Goal: Find specific page/section: Find specific page/section

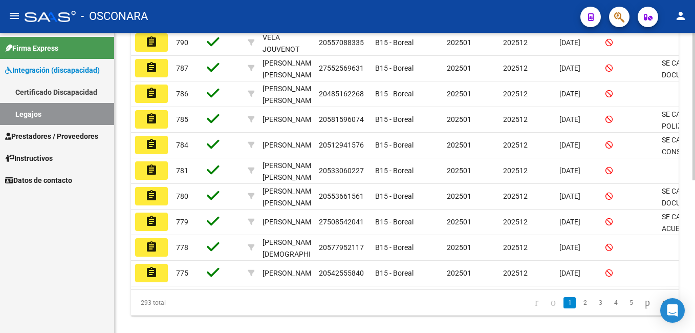
scroll to position [288, 0]
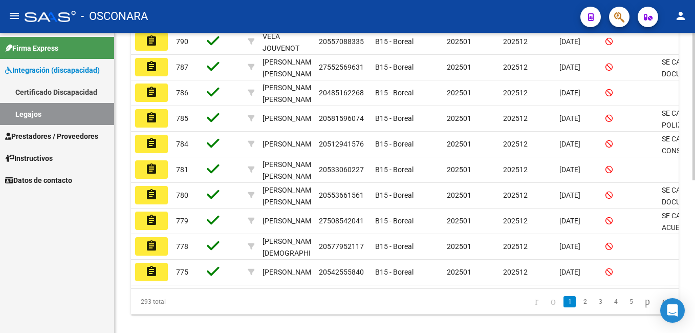
click at [695, 251] on html "menu - OSCONARA person Firma Express Integración (discapacidad) Certificado Dis…" at bounding box center [347, 166] width 695 height 333
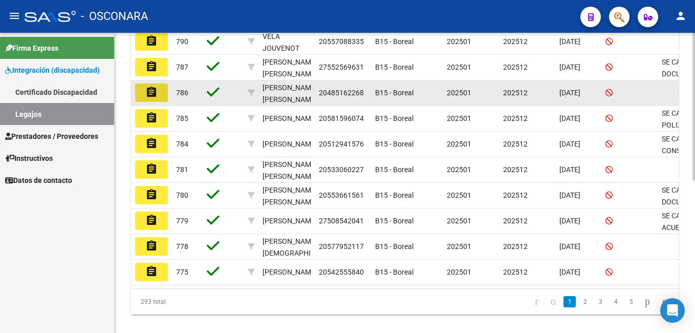
click at [150, 92] on mat-icon "assignment" at bounding box center [151, 92] width 12 height 12
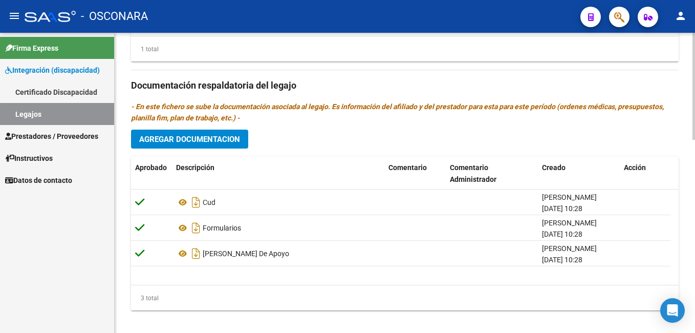
scroll to position [543, 0]
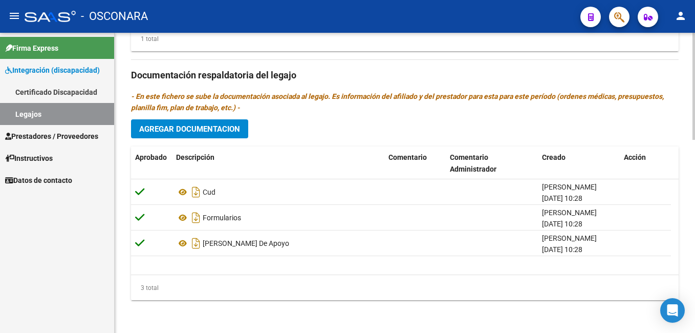
click at [694, 298] on div at bounding box center [694, 279] width 3 height 107
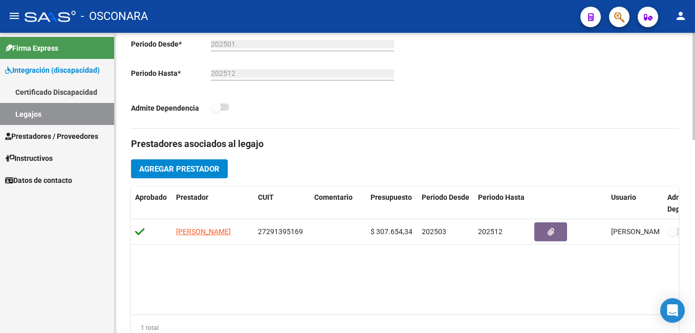
scroll to position [252, 0]
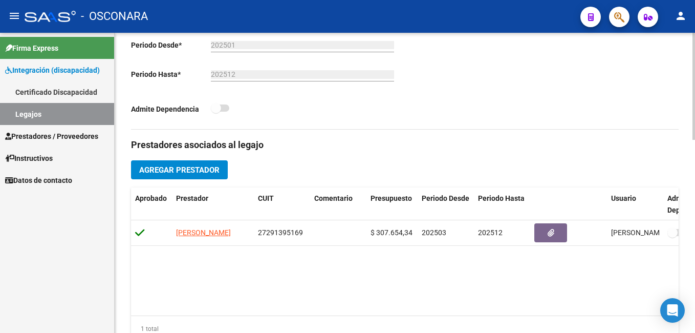
click at [695, 171] on html "menu - OSCONARA person Firma Express Integración (discapacidad) Certificado Dis…" at bounding box center [347, 166] width 695 height 333
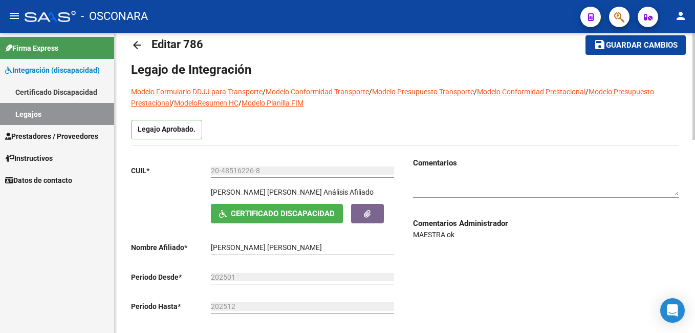
scroll to position [41, 0]
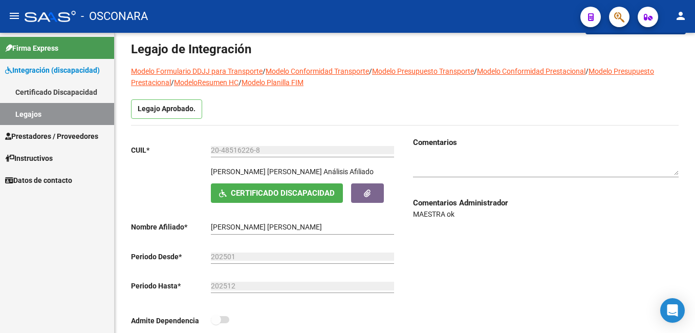
click at [25, 120] on link "Legajos" at bounding box center [57, 114] width 114 height 22
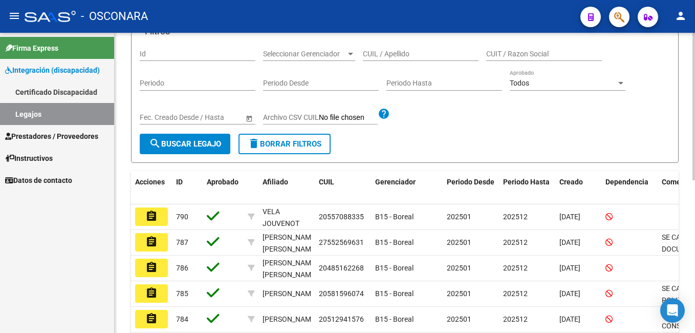
scroll to position [141, 0]
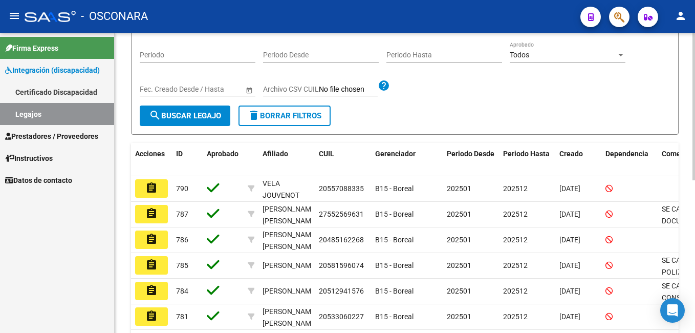
click at [695, 234] on html "menu - OSCONARA person Firma Express Integración (discapacidad) Certificado Dis…" at bounding box center [347, 166] width 695 height 333
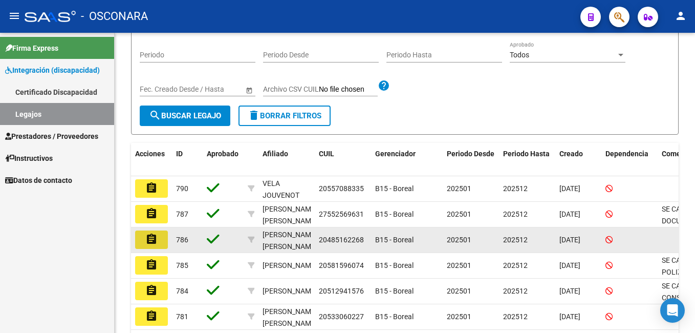
click at [151, 238] on mat-icon "assignment" at bounding box center [151, 239] width 12 height 12
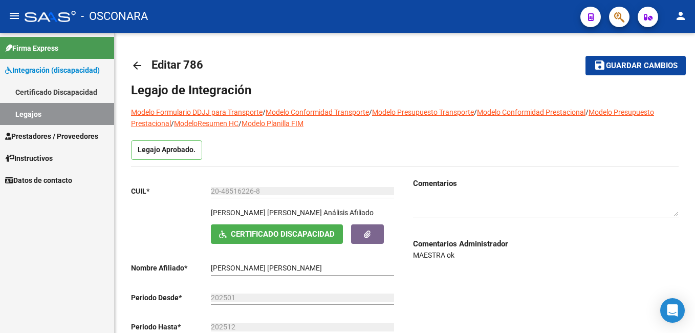
click at [40, 119] on link "Legajos" at bounding box center [57, 114] width 114 height 22
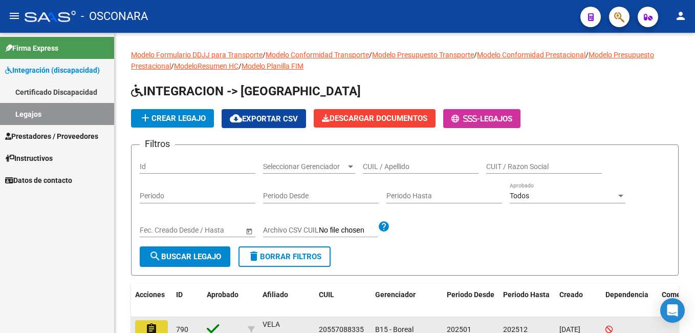
click at [156, 328] on mat-icon "assignment" at bounding box center [151, 328] width 12 height 12
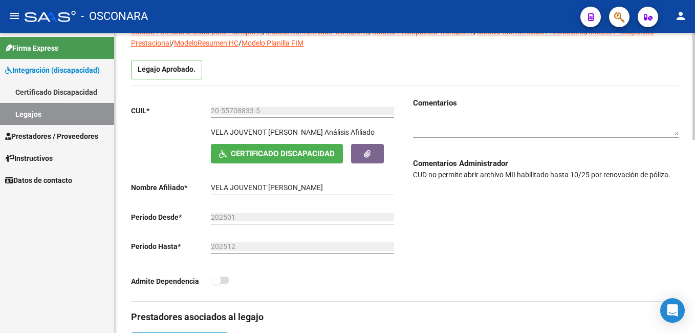
scroll to position [82, 0]
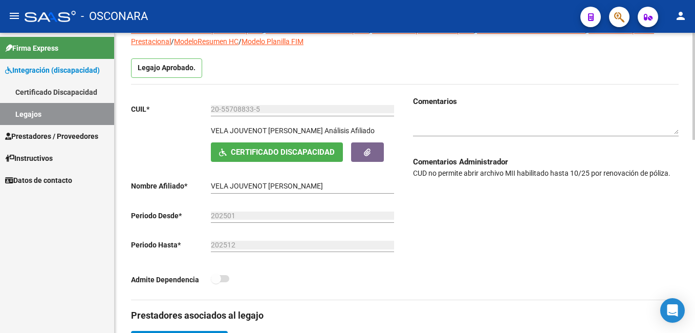
click at [695, 145] on html "menu - OSCONARA person Firma Express Integración (discapacidad) Certificado Dis…" at bounding box center [347, 166] width 695 height 333
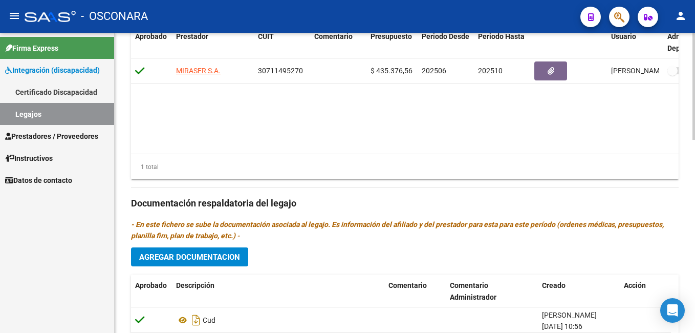
scroll to position [543, 0]
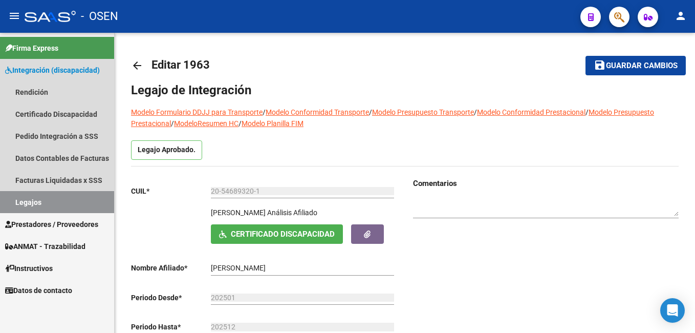
click at [44, 203] on link "Legajos" at bounding box center [57, 202] width 114 height 22
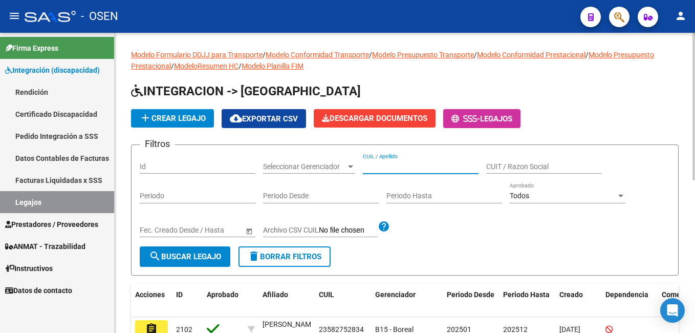
click at [401, 168] on input "CUIL / Apellido" at bounding box center [421, 166] width 116 height 9
